Goal: Navigation & Orientation: Find specific page/section

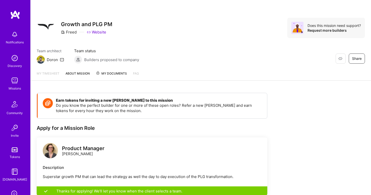
click at [49, 75] on link "My timesheet" at bounding box center [48, 76] width 23 height 10
click at [49, 70] on div "My timesheet About Mission My Documents FAQ" at bounding box center [201, 74] width 341 height 14
click at [49, 75] on link "My timesheet" at bounding box center [48, 76] width 23 height 10
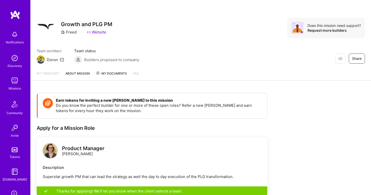
click at [15, 86] on div "Missions" at bounding box center [15, 88] width 12 height 5
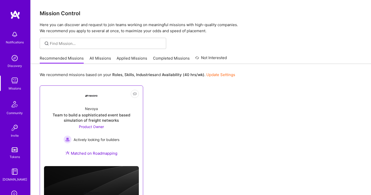
click at [105, 103] on div "Nevoya Team to build a sophisticated event based simulation of freight networks…" at bounding box center [91, 132] width 95 height 60
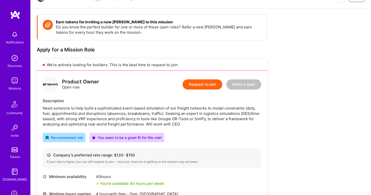
scroll to position [108, 0]
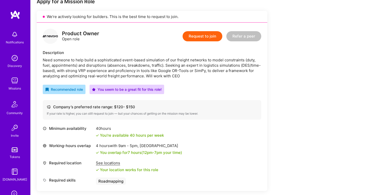
click at [16, 77] on img at bounding box center [15, 80] width 10 height 10
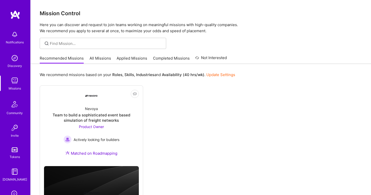
click at [124, 57] on link "Applied Missions" at bounding box center [132, 59] width 31 height 8
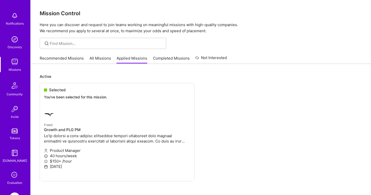
scroll to position [53, 0]
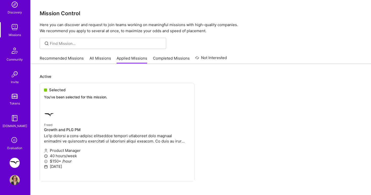
click at [15, 161] on img at bounding box center [15, 162] width 10 height 10
